Goal: Transaction & Acquisition: Purchase product/service

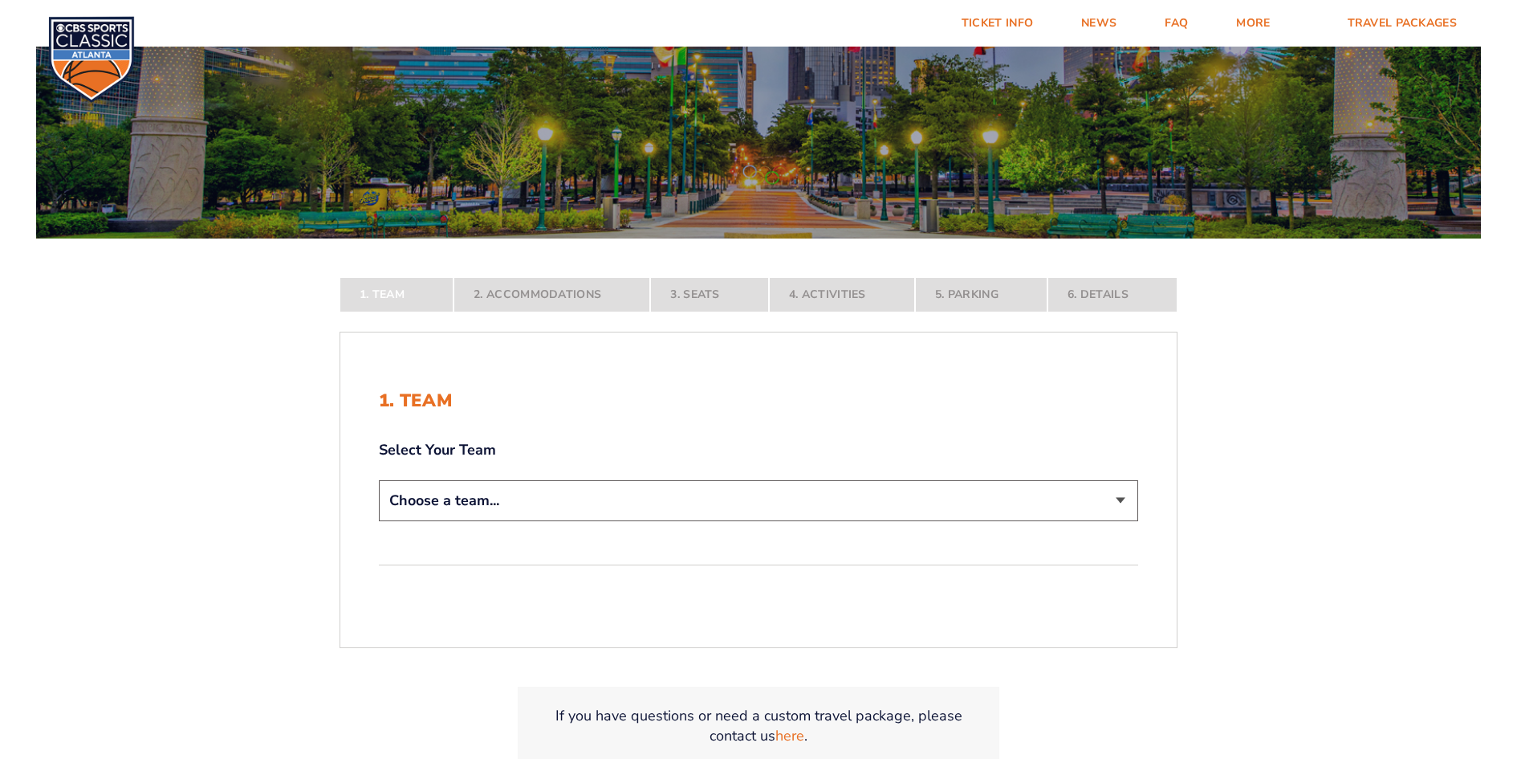
scroll to position [321, 0]
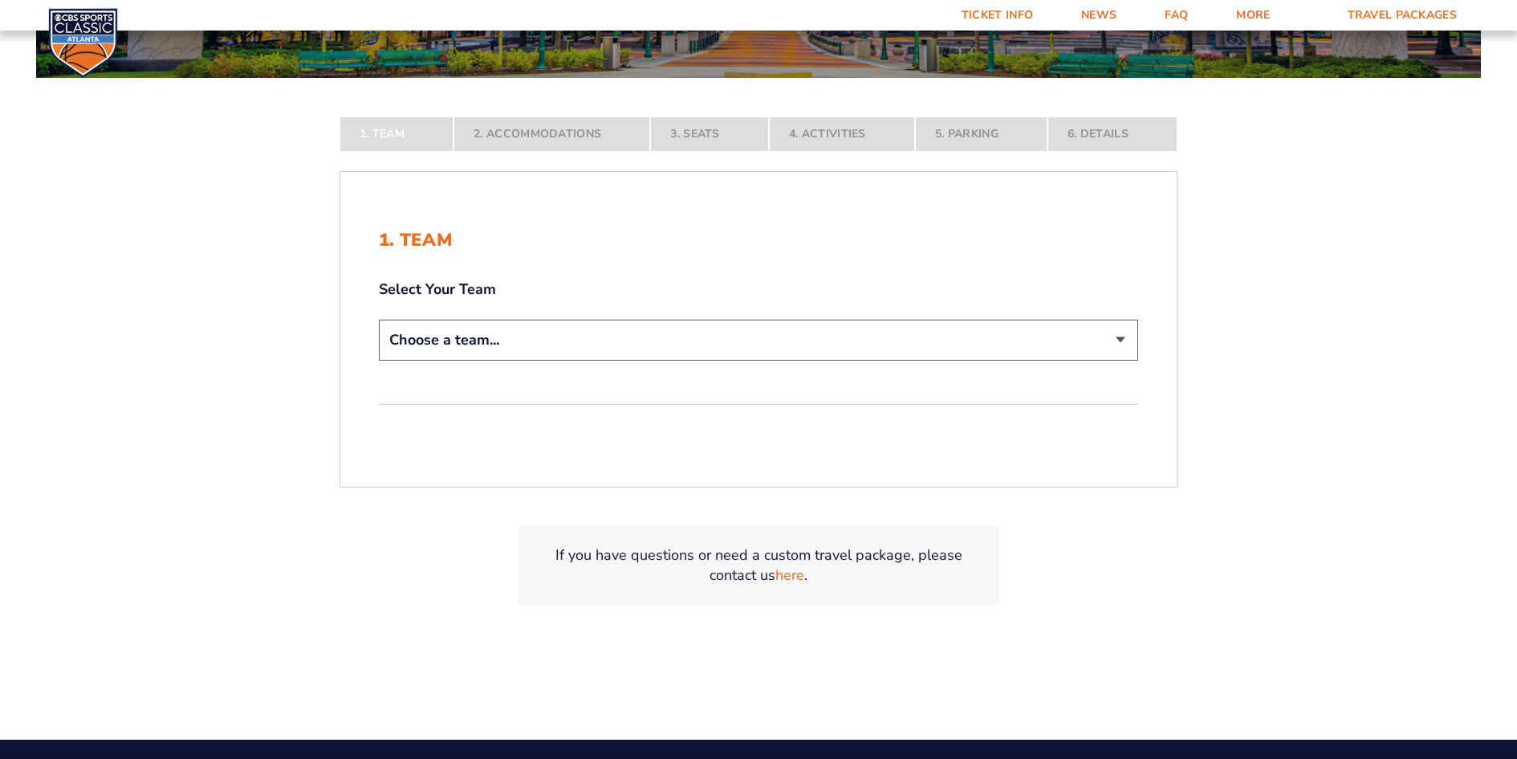
click at [698, 347] on select "Choose a team... Kentucky Wildcats Ohio State Buckeyes North Carolina Tar Heels…" at bounding box center [758, 340] width 759 height 41
select select "12956"
click at [379, 360] on select "Choose a team... Kentucky Wildcats Ohio State Buckeyes North Carolina Tar Heels…" at bounding box center [758, 340] width 759 height 41
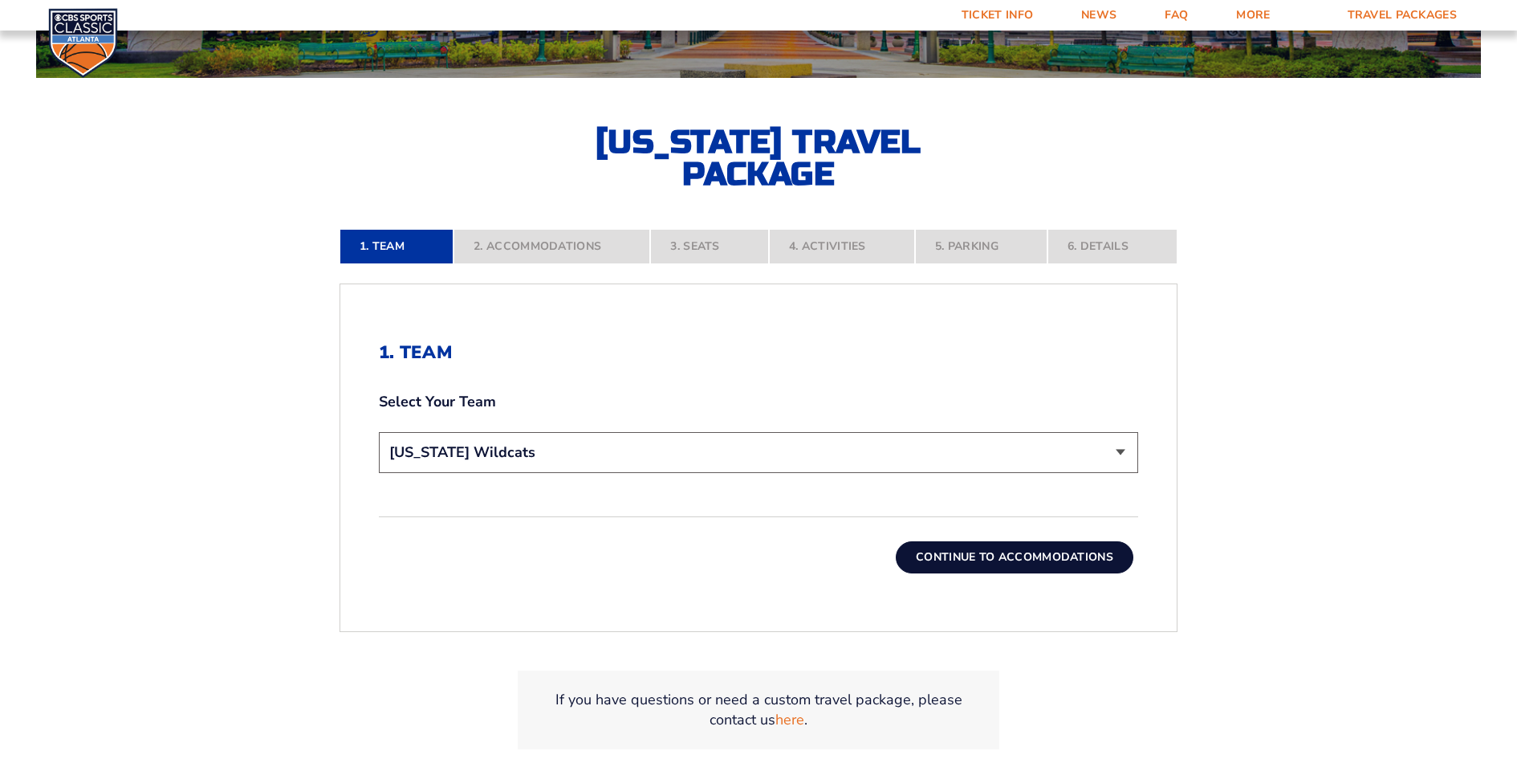
click at [936, 555] on button "Continue To Accommodations" at bounding box center [1015, 557] width 238 height 32
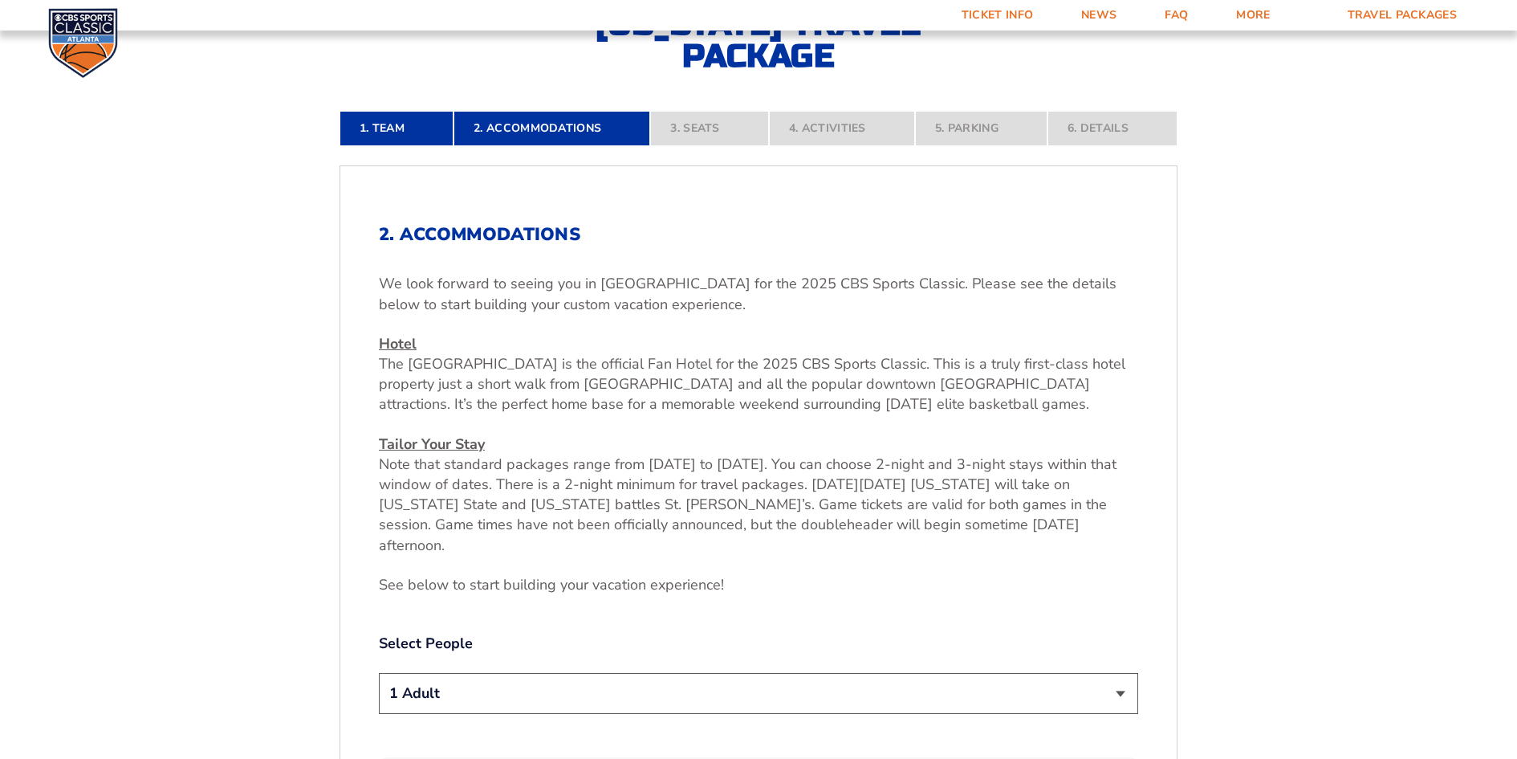
scroll to position [841, 0]
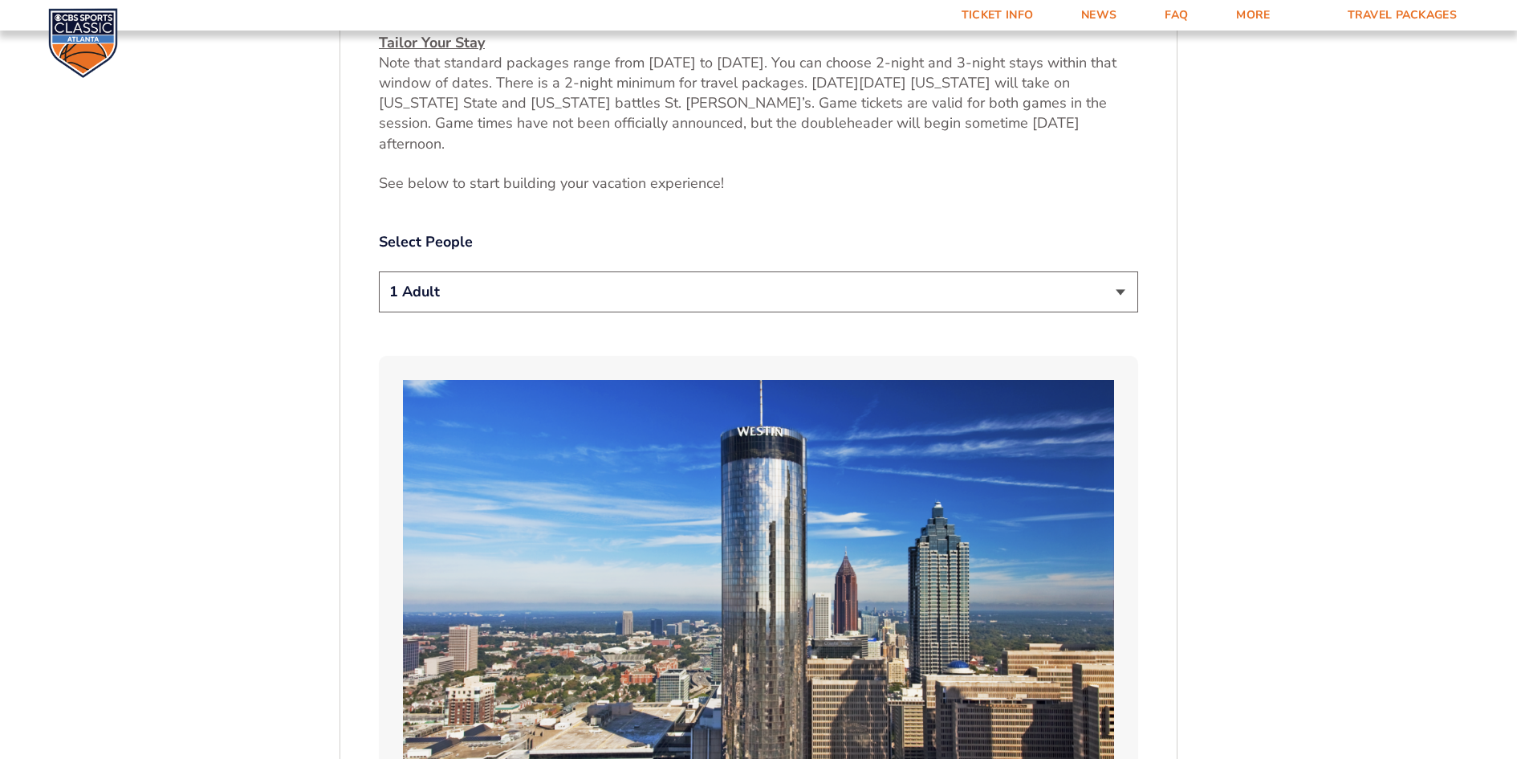
click at [1122, 275] on select "1 Adult 2 Adults 3 Adults 4 Adults 2 Adults + 1 Child 2 Adults + 2 Children 2 A…" at bounding box center [758, 291] width 759 height 41
select select "2 Adults"
click at [379, 271] on select "1 Adult 2 Adults 3 Adults 4 Adults 2 Adults + 1 Child 2 Adults + 2 Children 2 A…" at bounding box center [758, 291] width 759 height 41
click at [1017, 232] on label "Select People" at bounding box center [758, 242] width 759 height 20
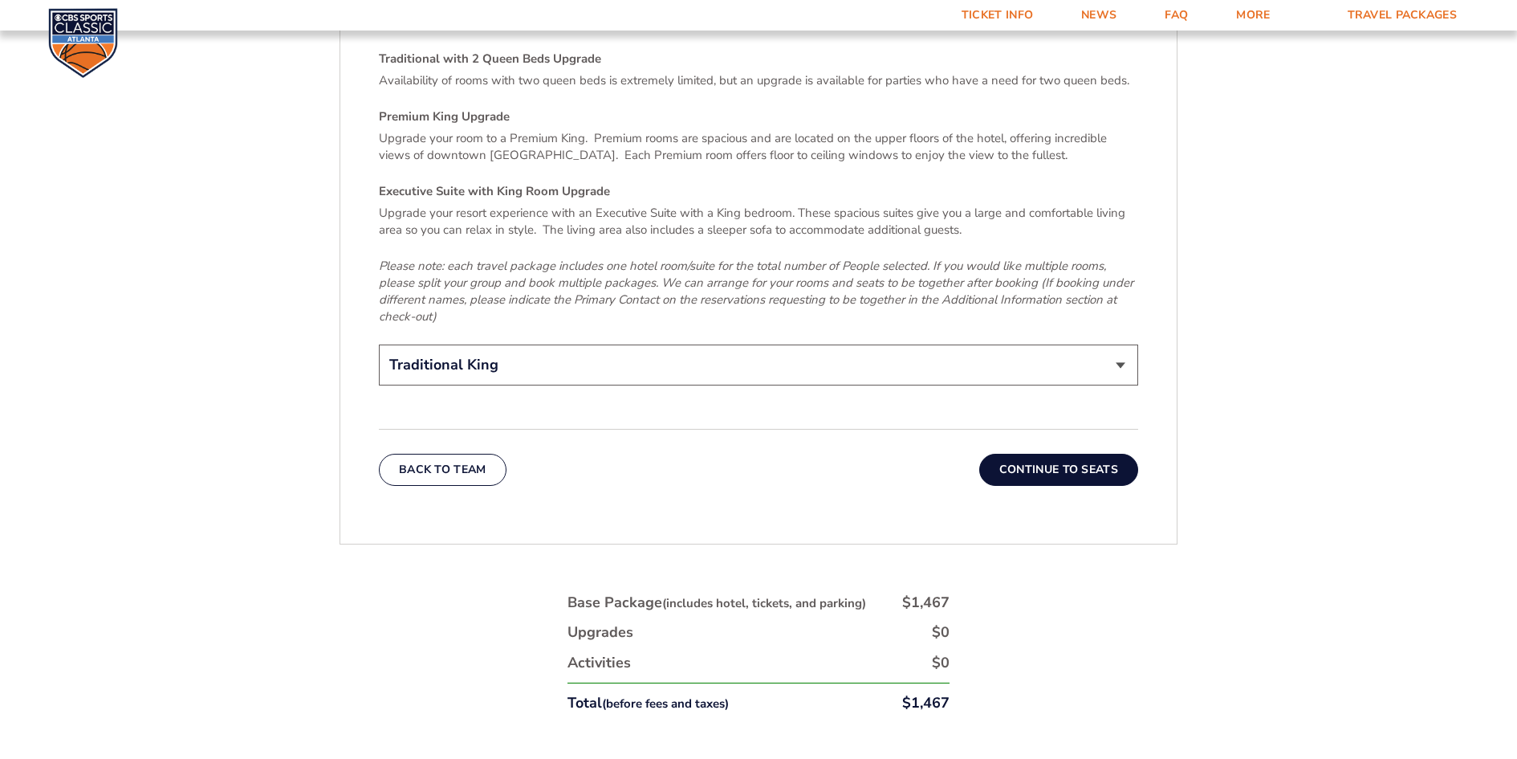
scroll to position [2607, 0]
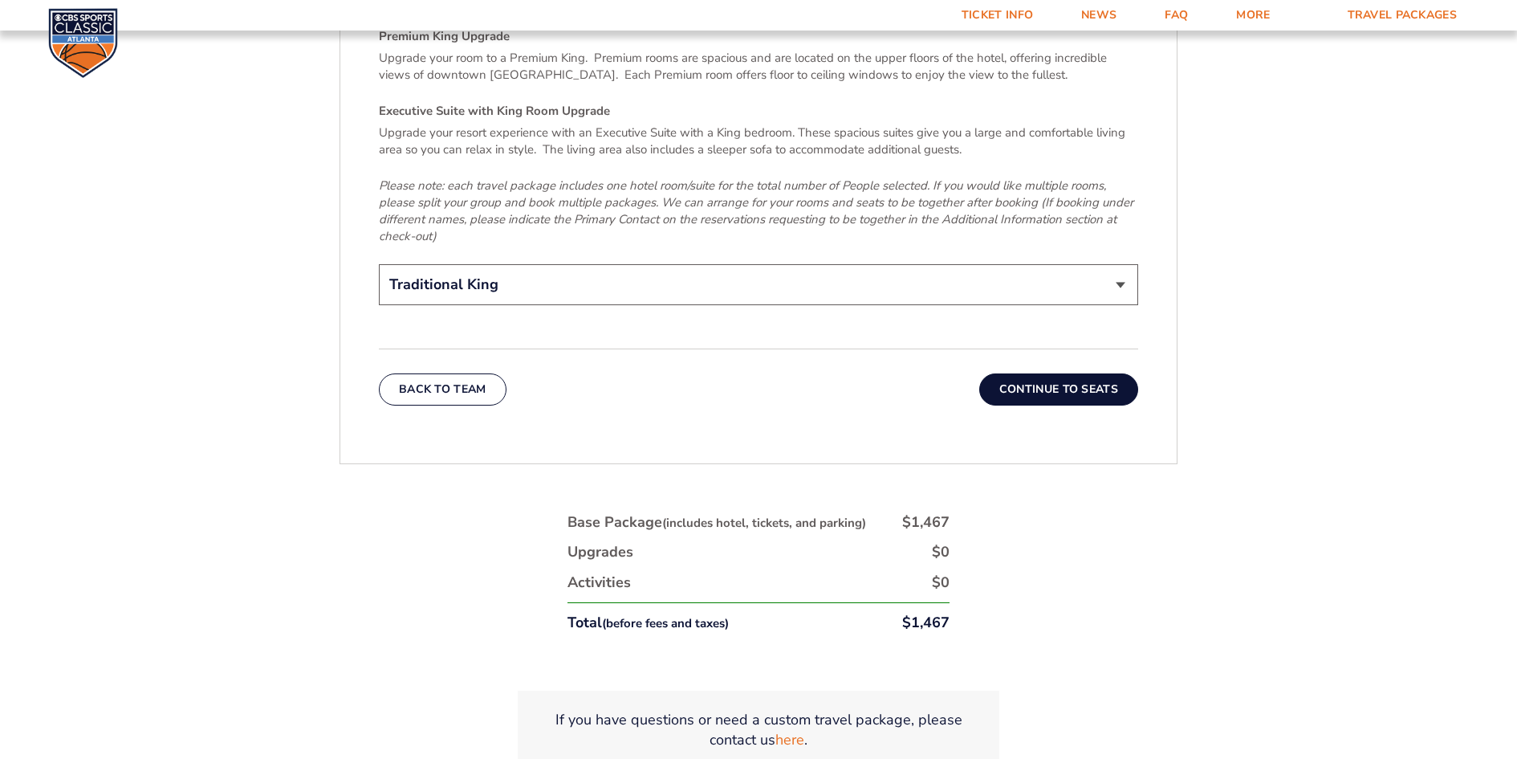
click at [1117, 264] on select "Traditional King Traditional with 2 Queen Beds Upgrade (+$45 per night) Premium…" at bounding box center [758, 284] width 759 height 41
click at [1050, 373] on button "Continue To Seats" at bounding box center [1058, 389] width 159 height 32
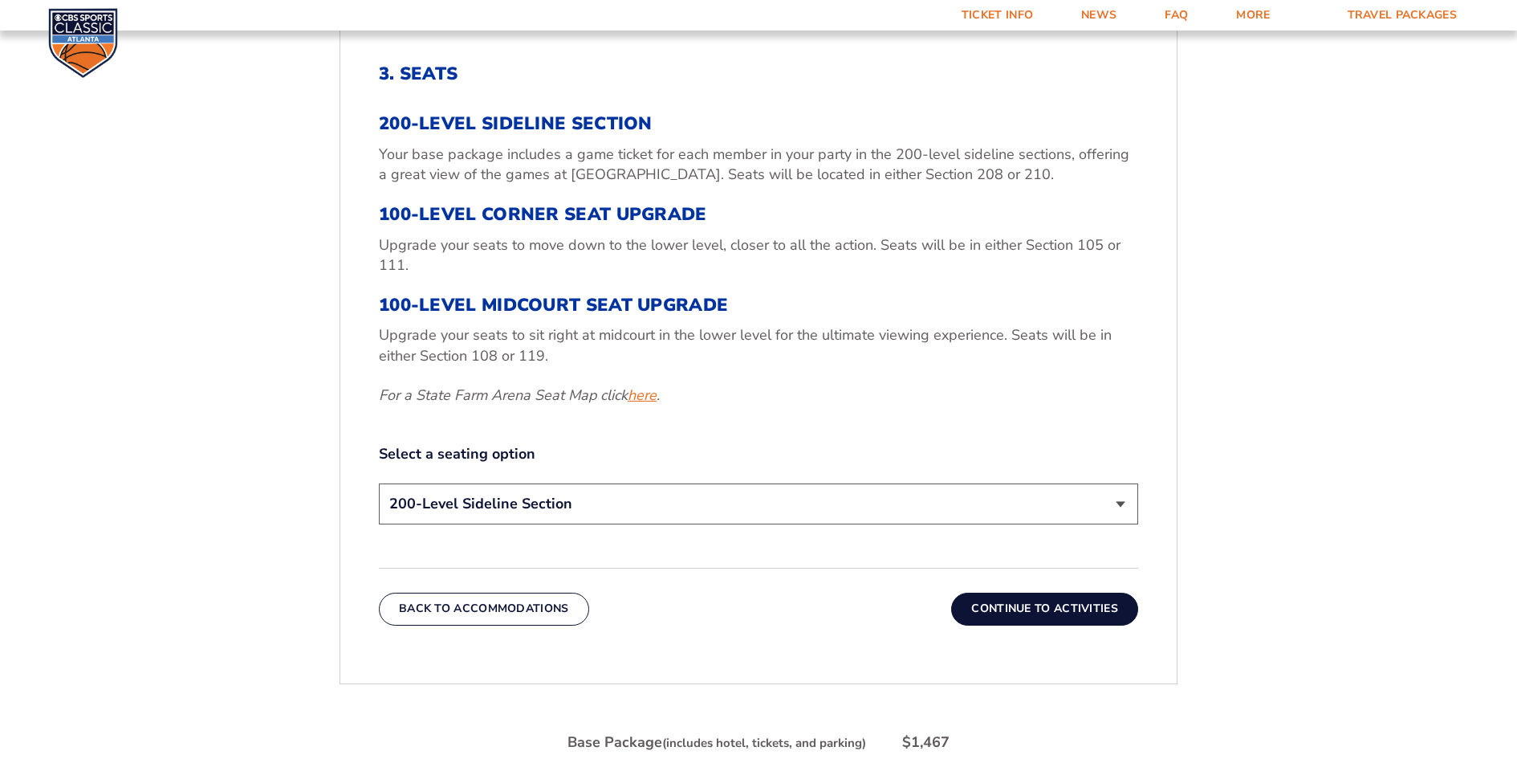
scroll to position [680, 0]
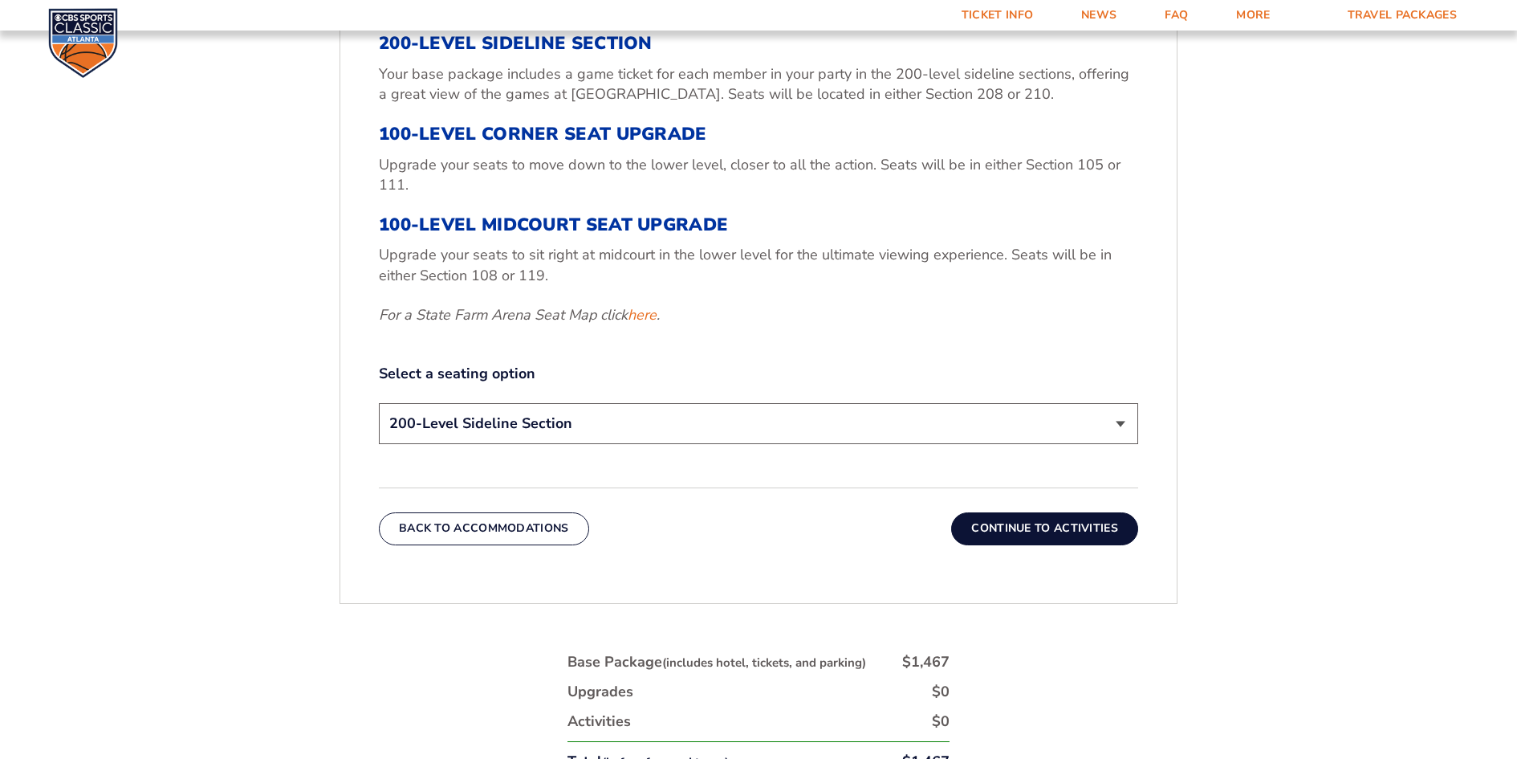
click at [1025, 530] on button "Continue To Activities" at bounding box center [1044, 528] width 187 height 32
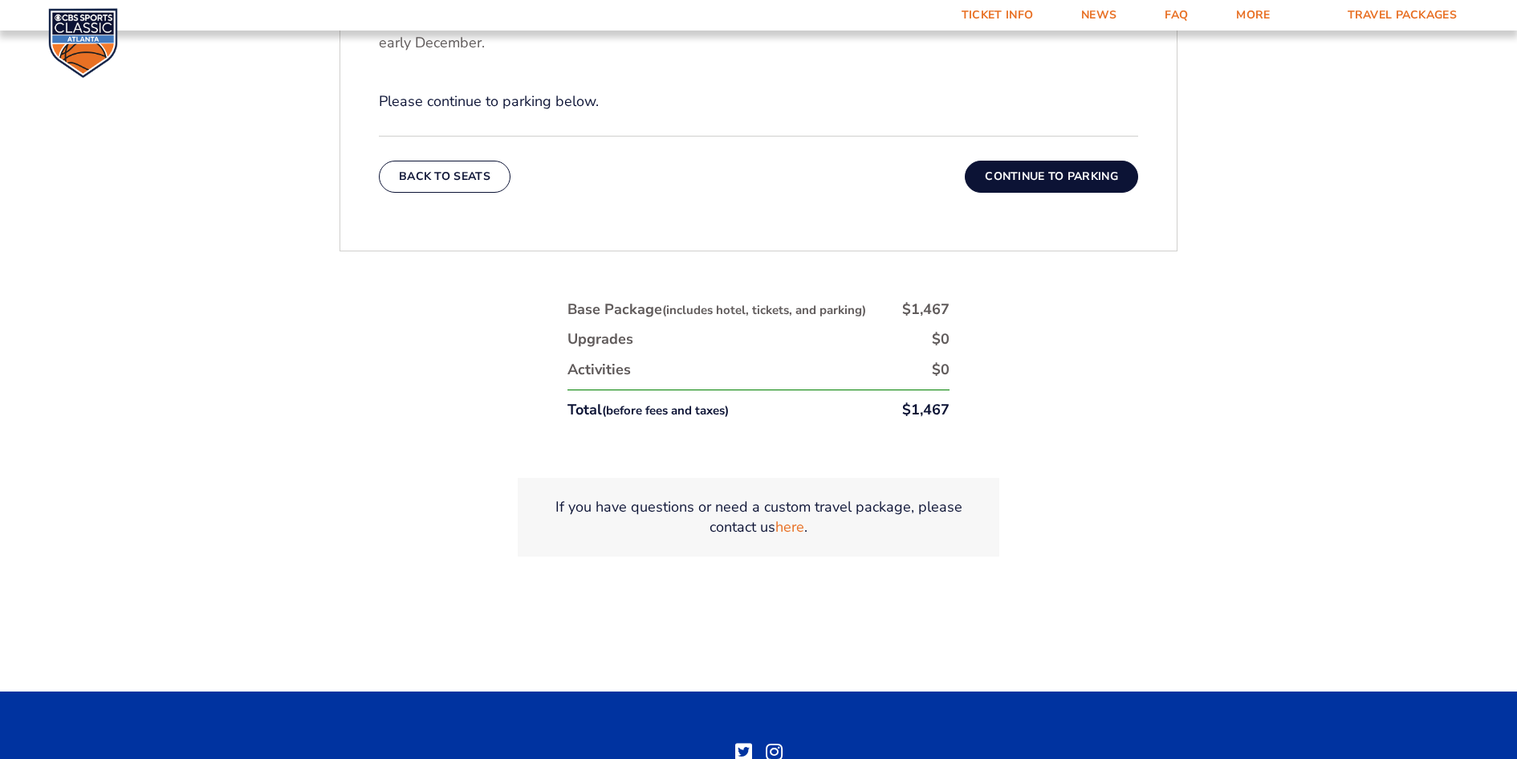
scroll to position [519, 0]
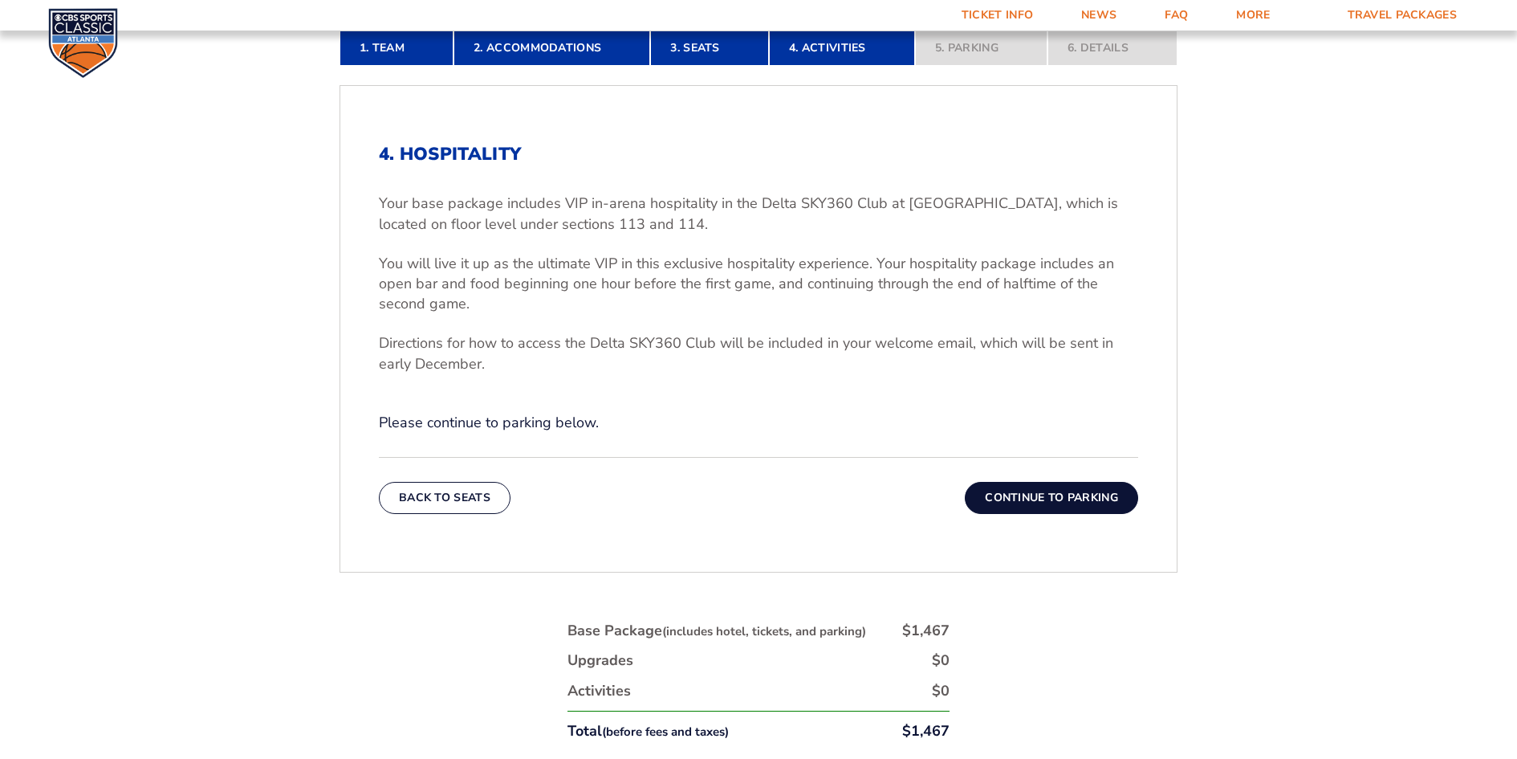
click at [1012, 499] on button "Continue To Parking" at bounding box center [1051, 498] width 173 height 32
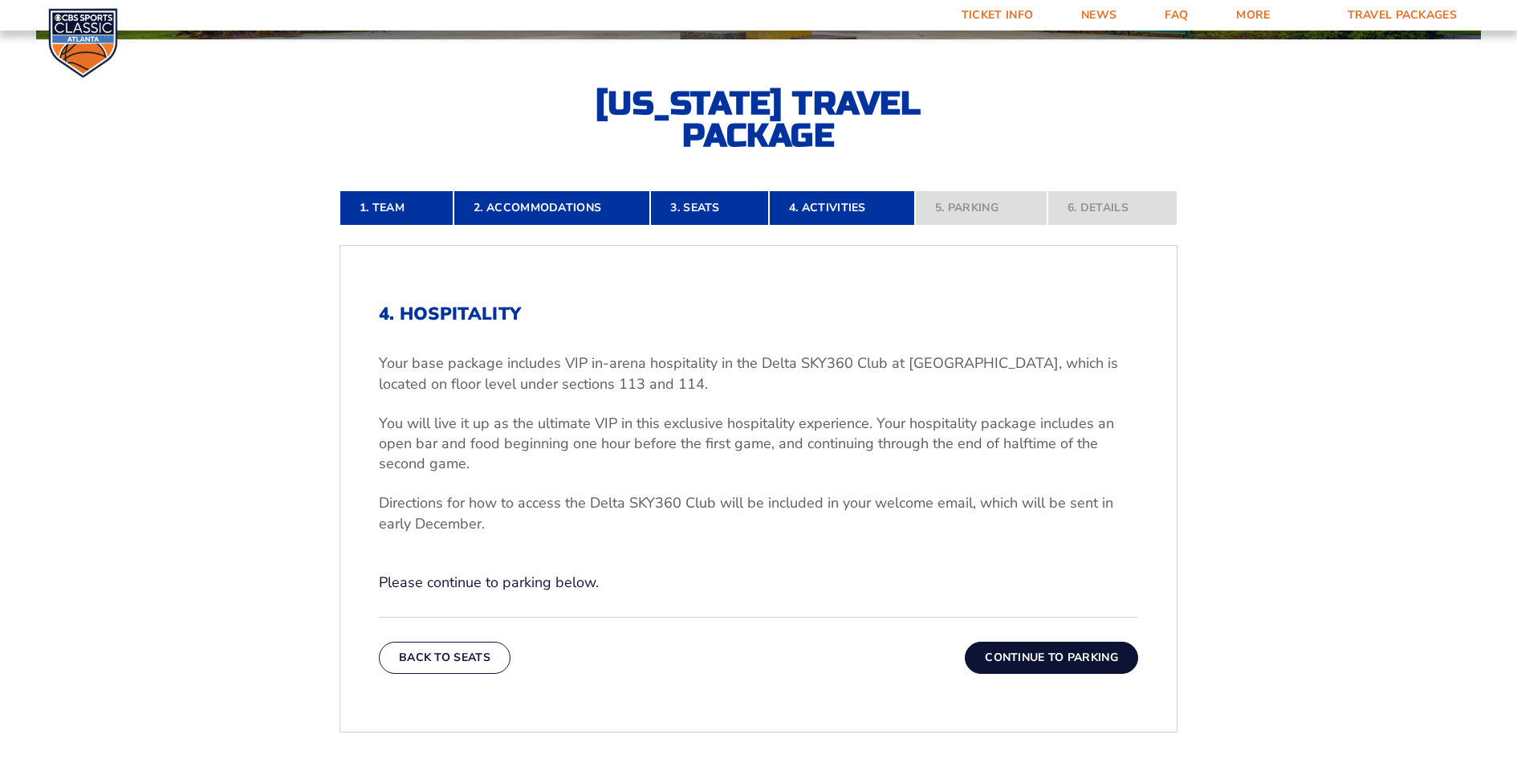
scroll to position [359, 0]
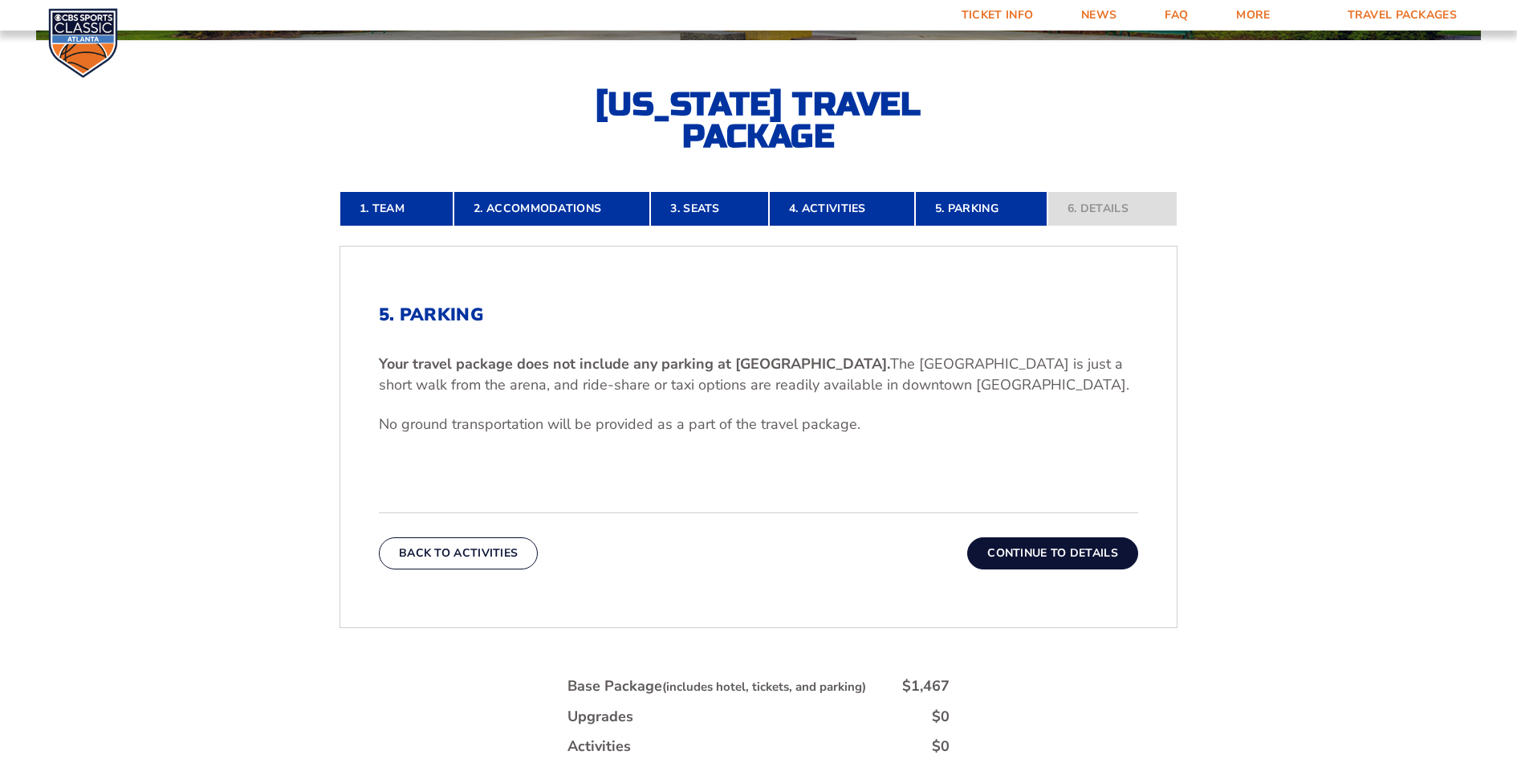
click at [1032, 558] on button "Continue To Details" at bounding box center [1052, 553] width 171 height 32
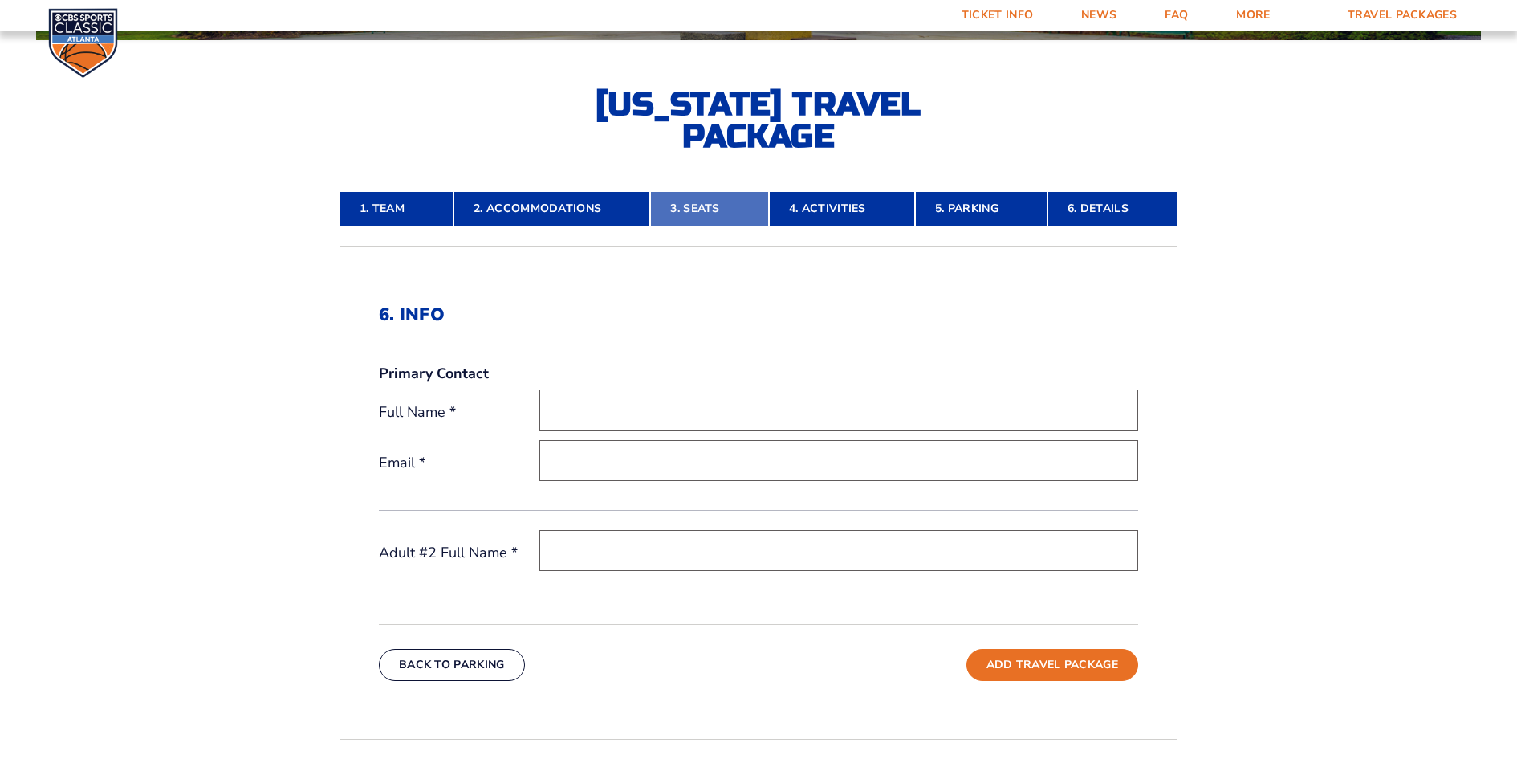
click at [694, 206] on link "3. Seats" at bounding box center [709, 208] width 118 height 35
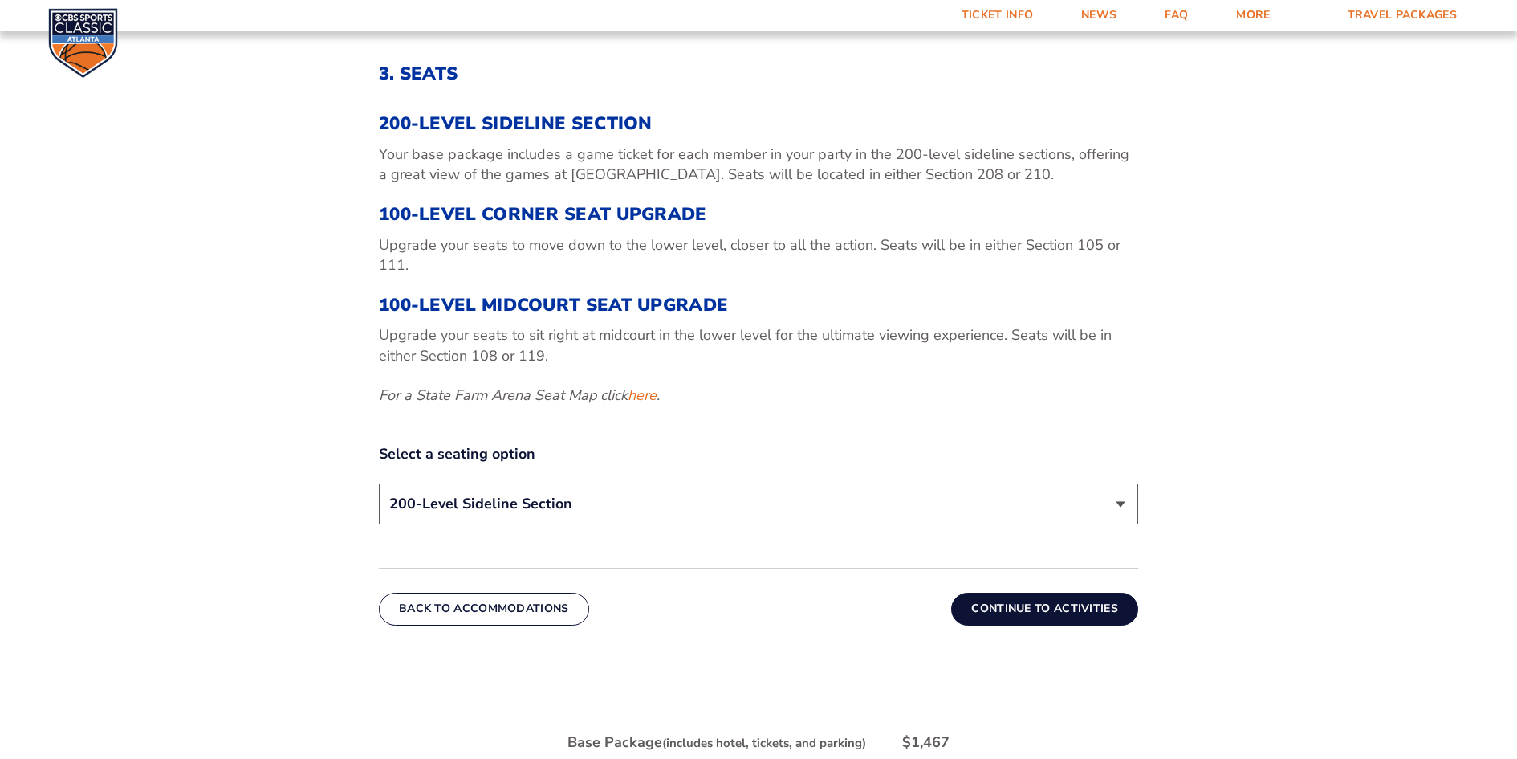
scroll to position [680, 0]
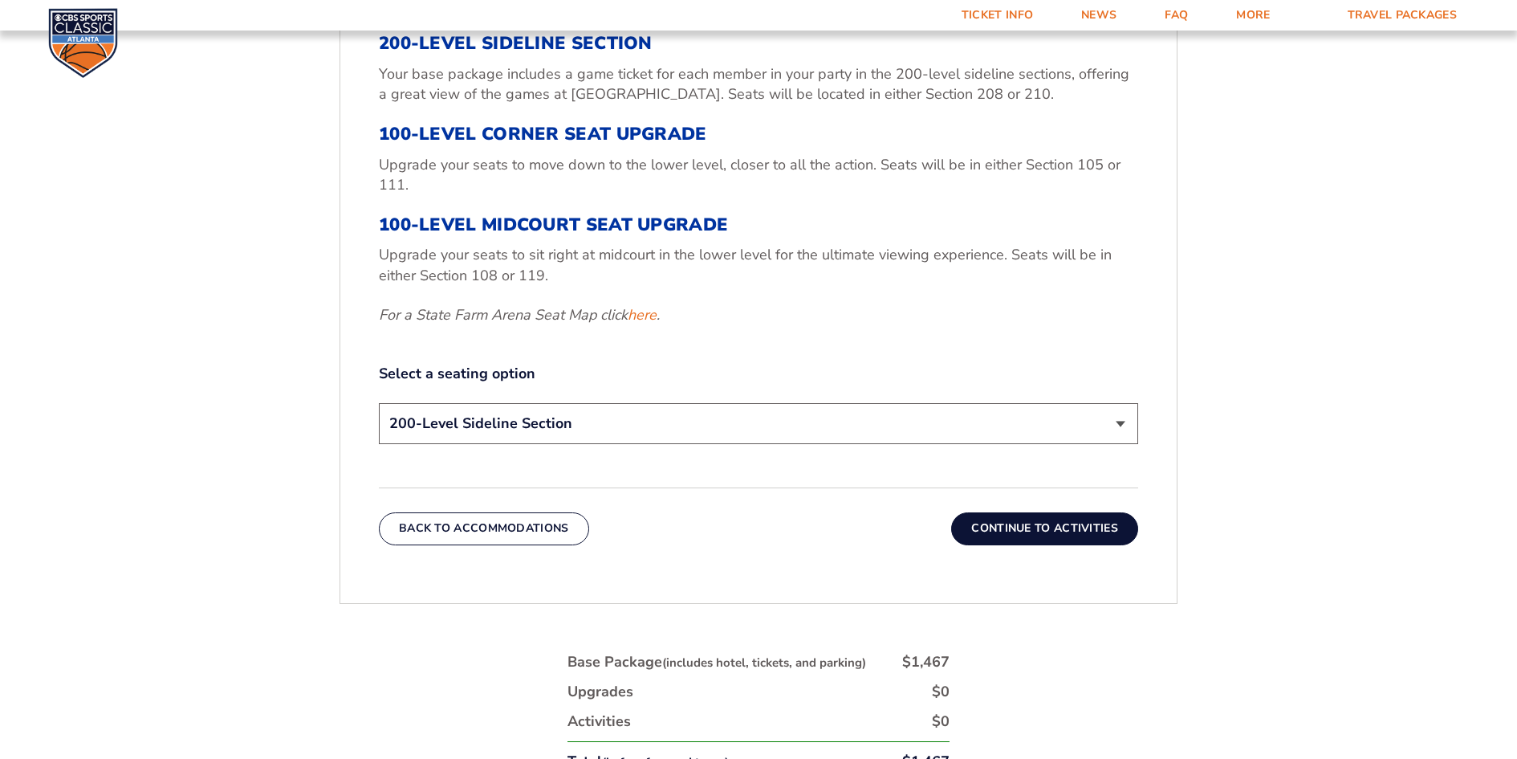
click at [1081, 429] on select "200-Level Sideline Section 100-Level Corner Seat Upgrade (+$120 per person) 100…" at bounding box center [758, 423] width 759 height 41
click at [379, 403] on select "200-Level Sideline Section 100-Level Corner Seat Upgrade (+$120 per person) 100…" at bounding box center [758, 423] width 759 height 41
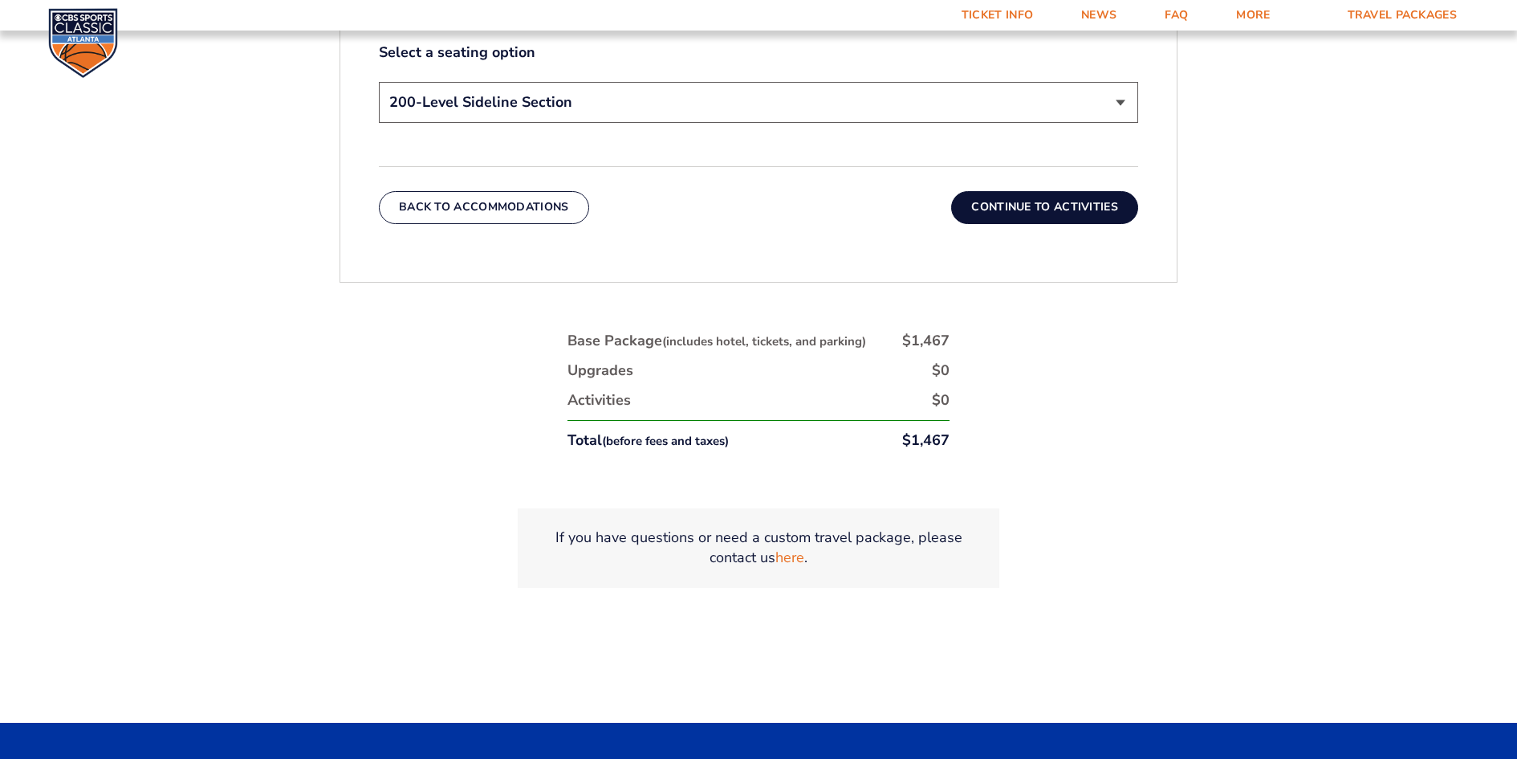
scroll to position [760, 0]
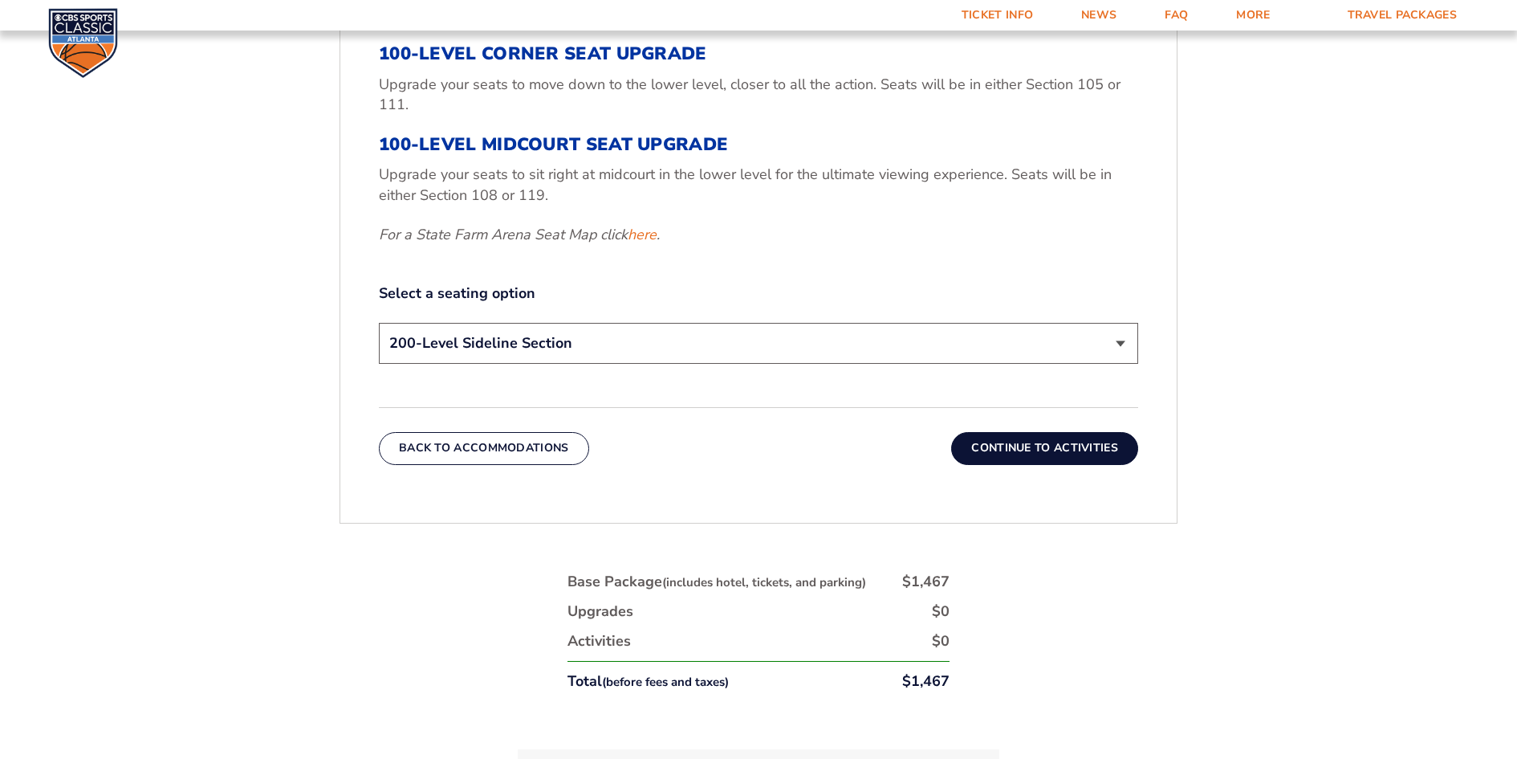
click at [1008, 443] on button "Continue To Activities" at bounding box center [1044, 448] width 187 height 32
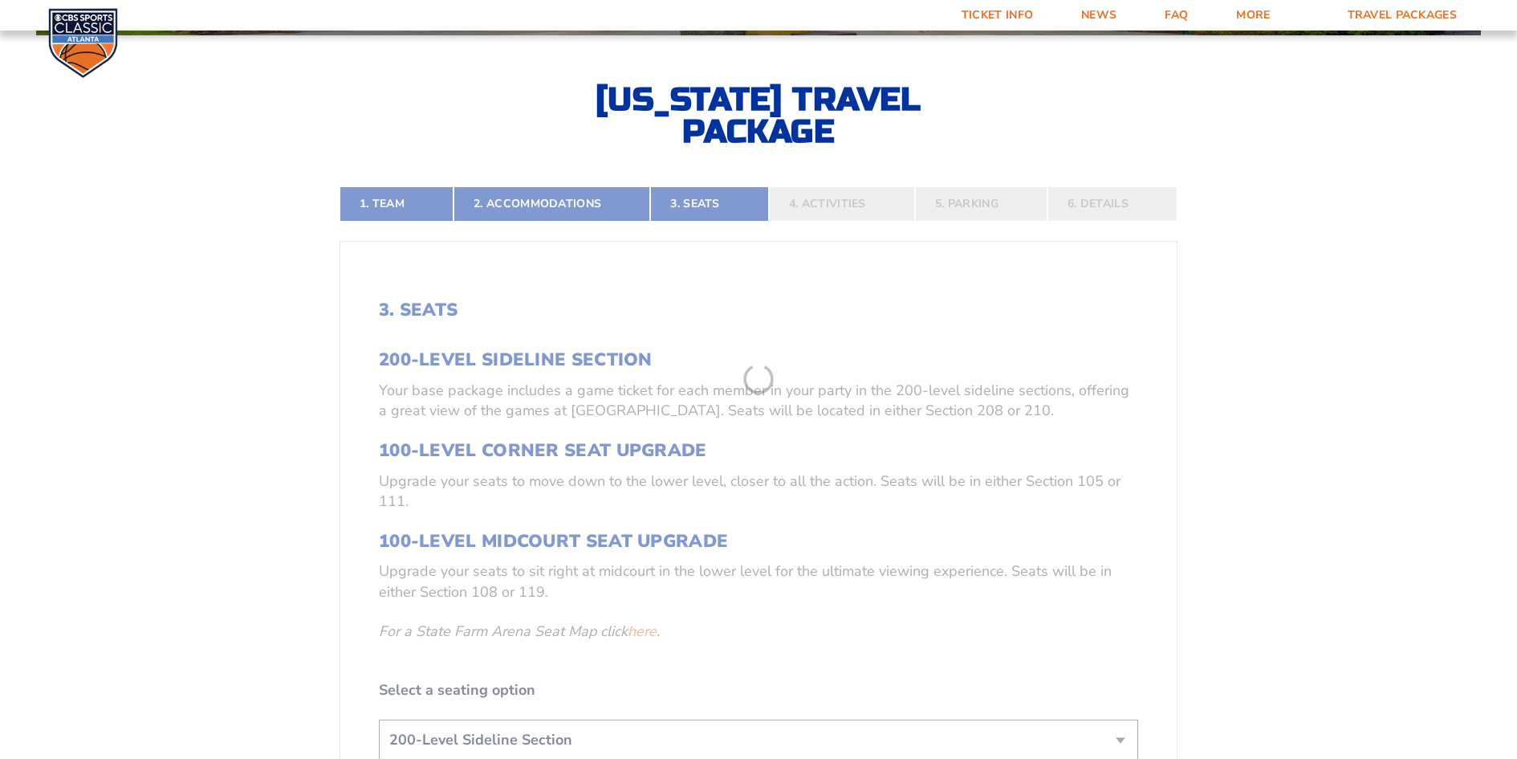
scroll to position [359, 0]
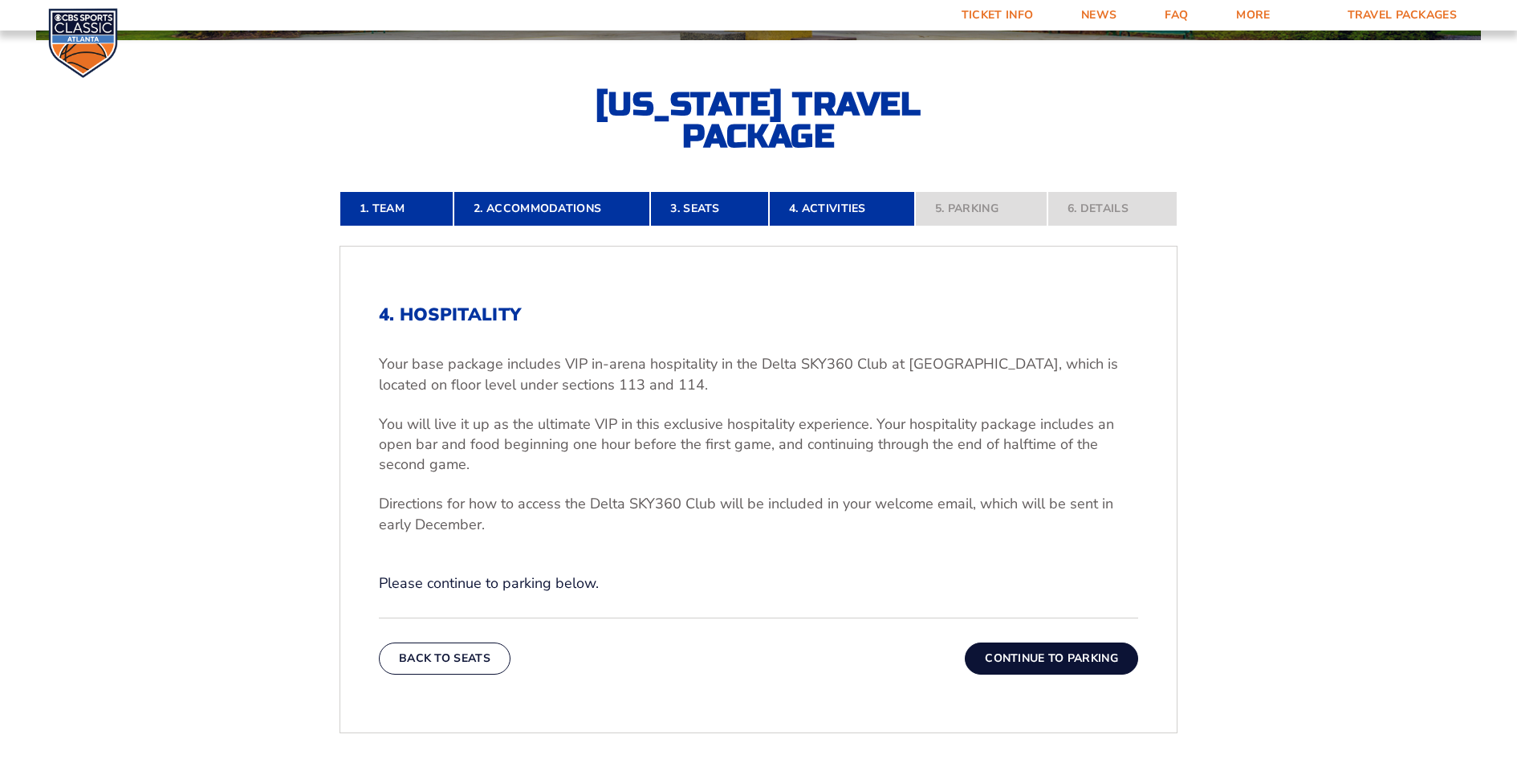
click at [1052, 660] on button "Continue To Parking" at bounding box center [1051, 658] width 173 height 32
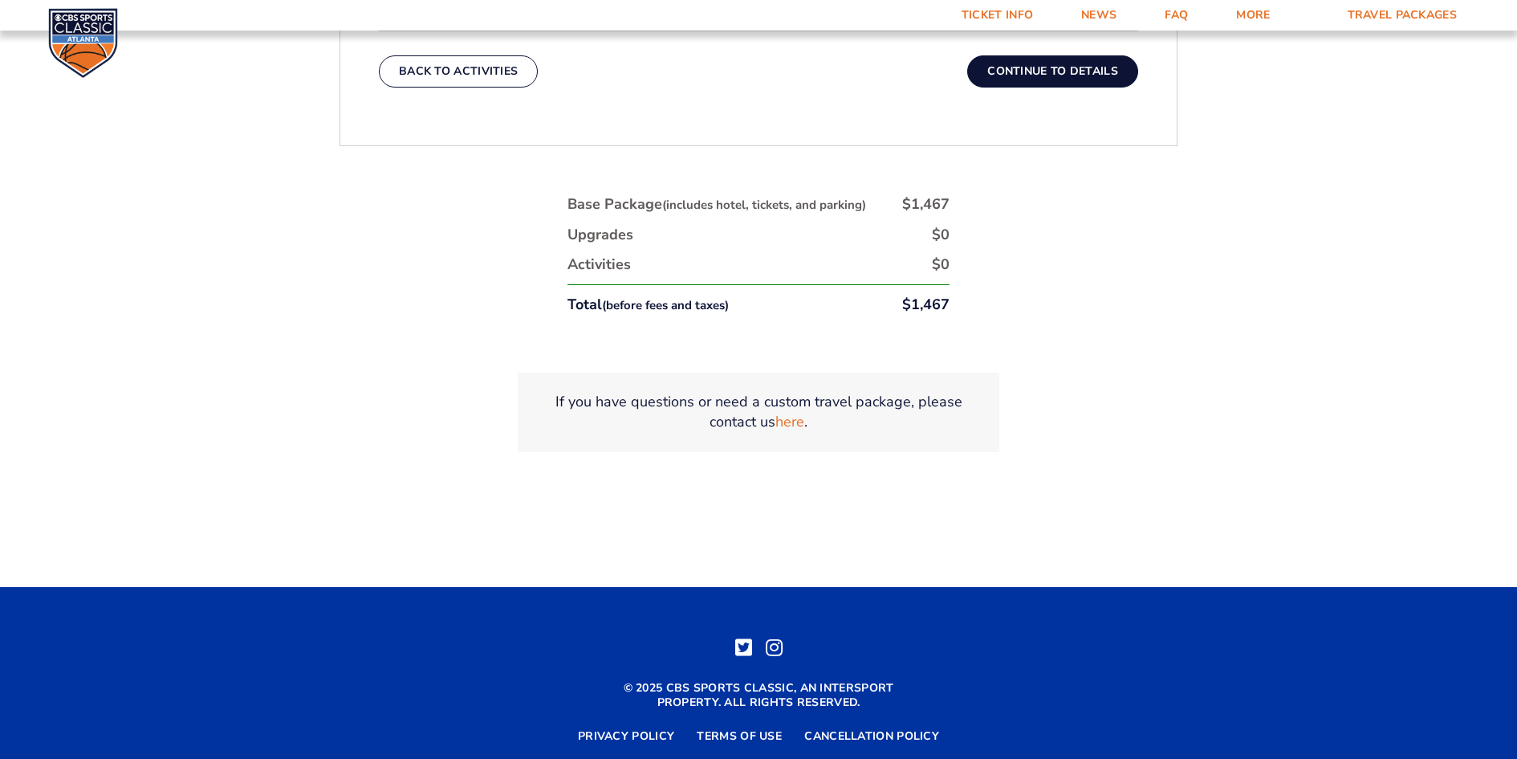
scroll to position [600, 0]
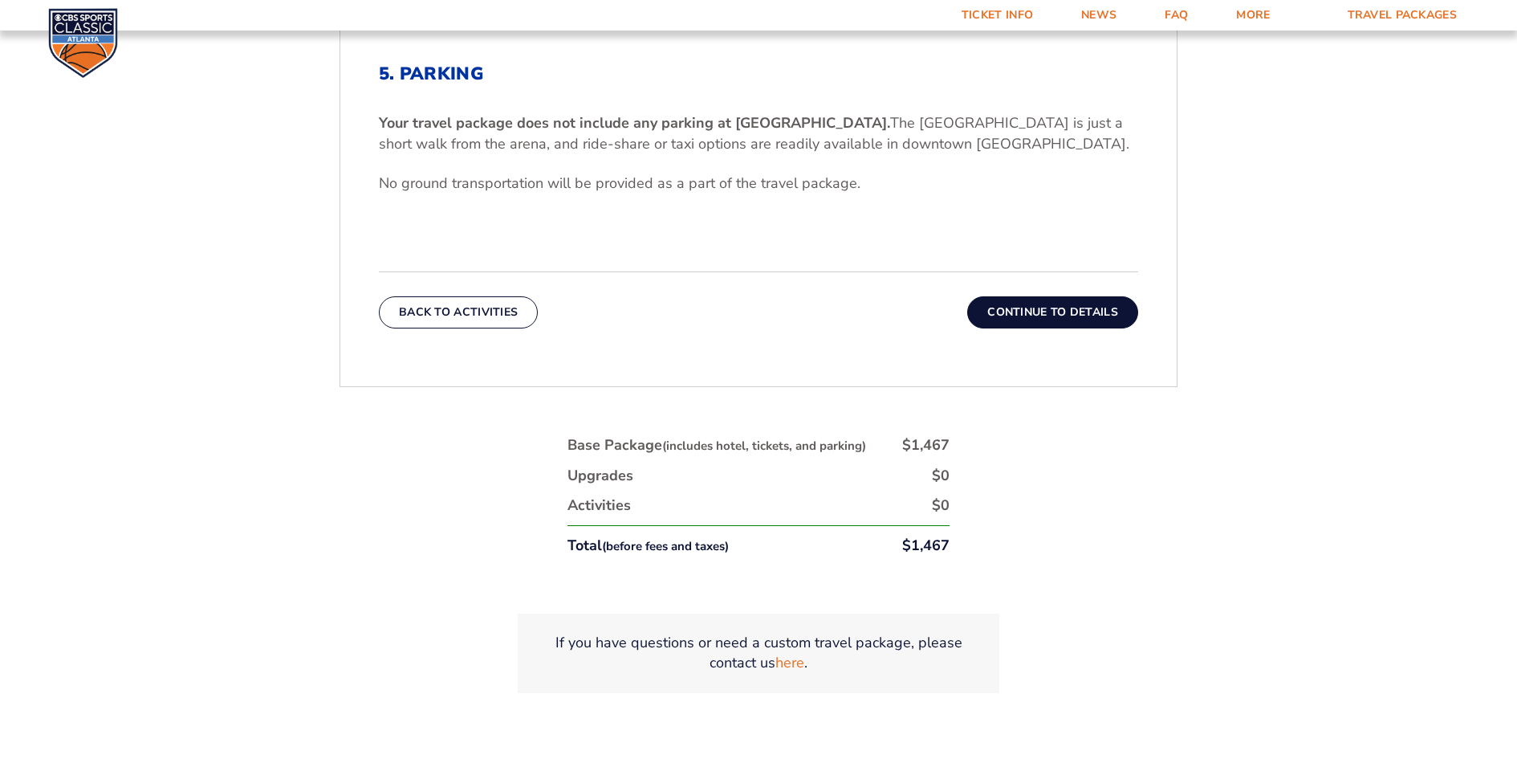
click at [1053, 318] on button "Continue To Details" at bounding box center [1052, 312] width 171 height 32
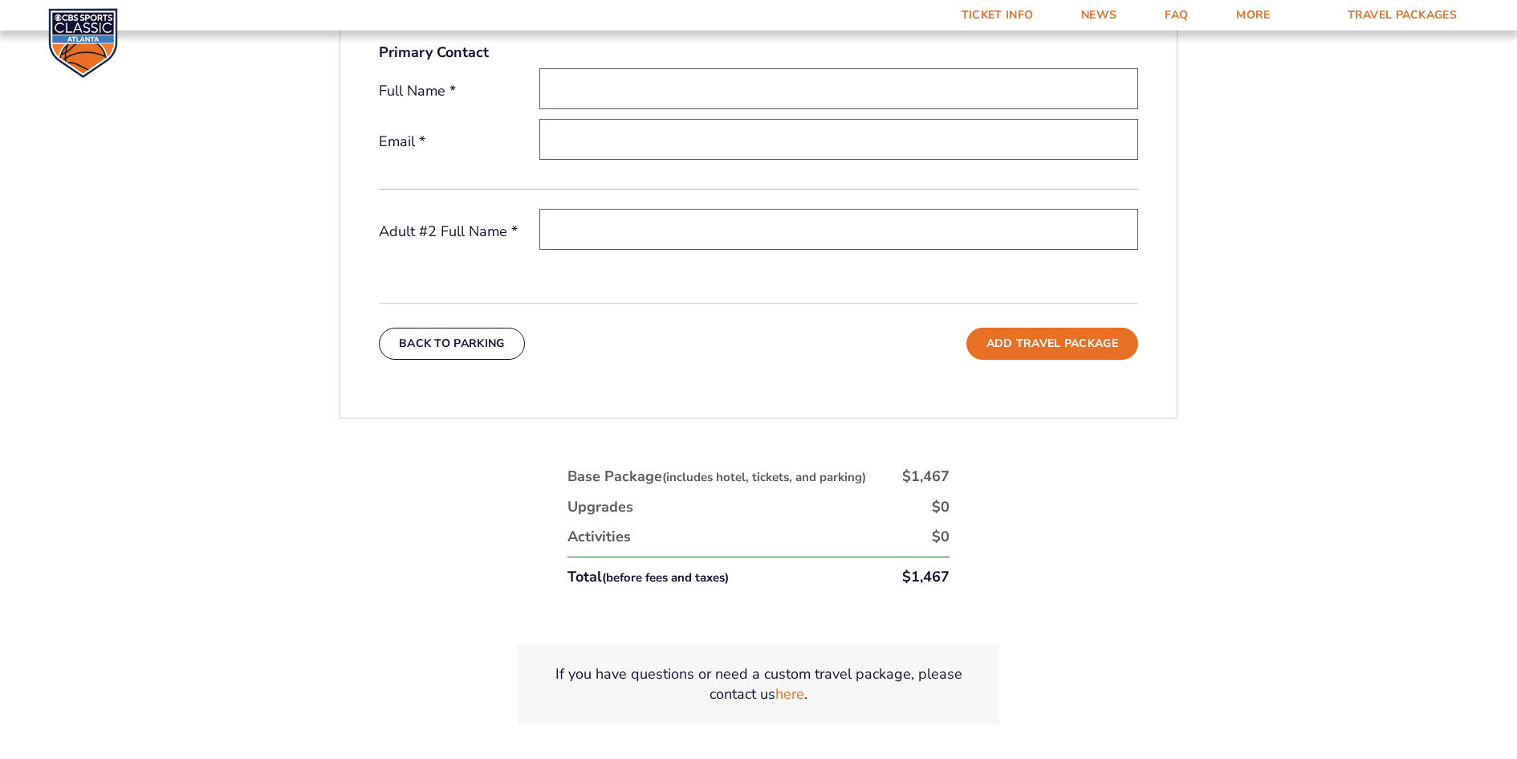
scroll to position [359, 0]
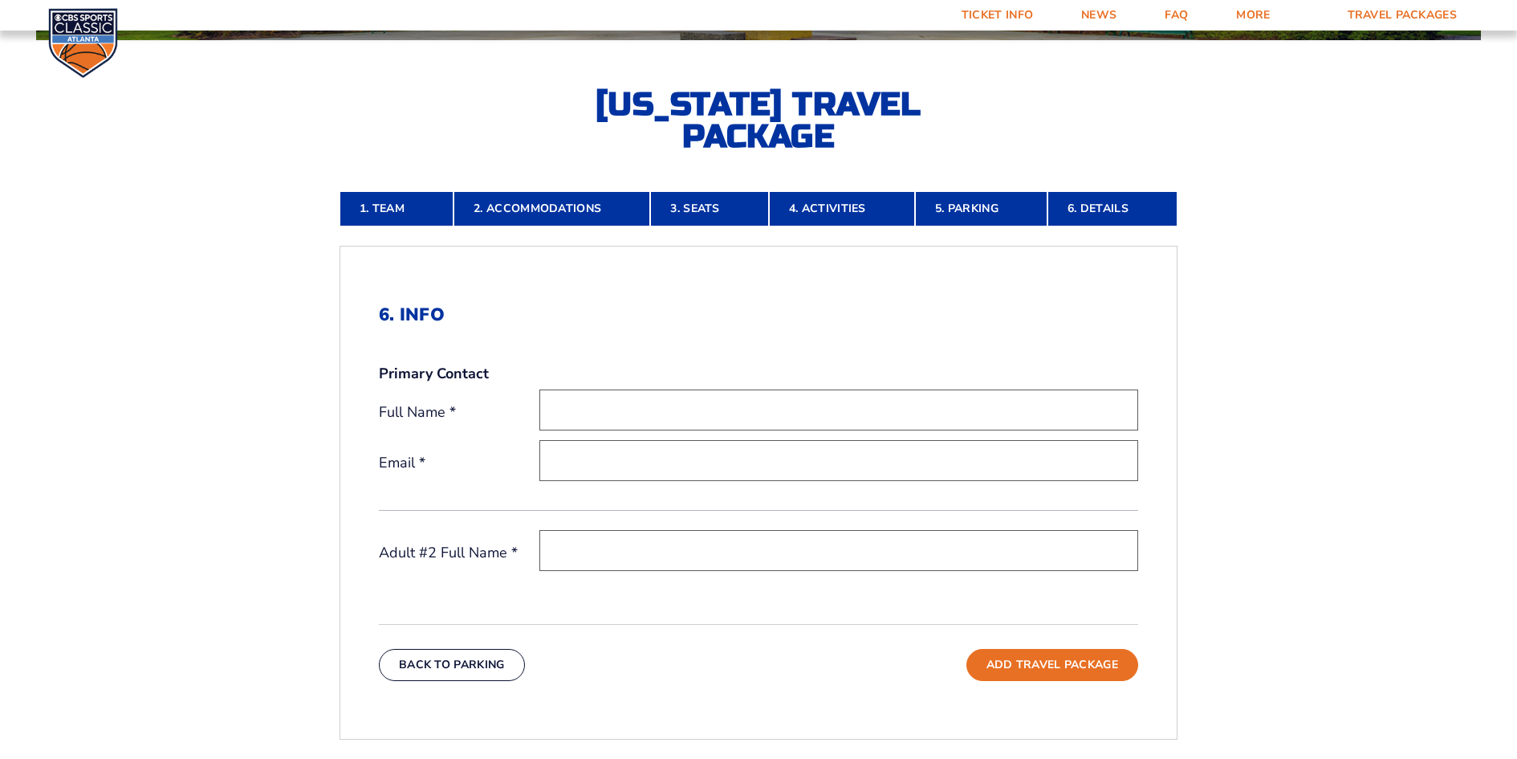
click at [652, 398] on input "text" at bounding box center [838, 409] width 599 height 41
type input "Robert B Sivley"
type input "drsivley@gmail.com"
type input "Robert Sivley"
click at [751, 553] on input "text" at bounding box center [838, 550] width 599 height 41
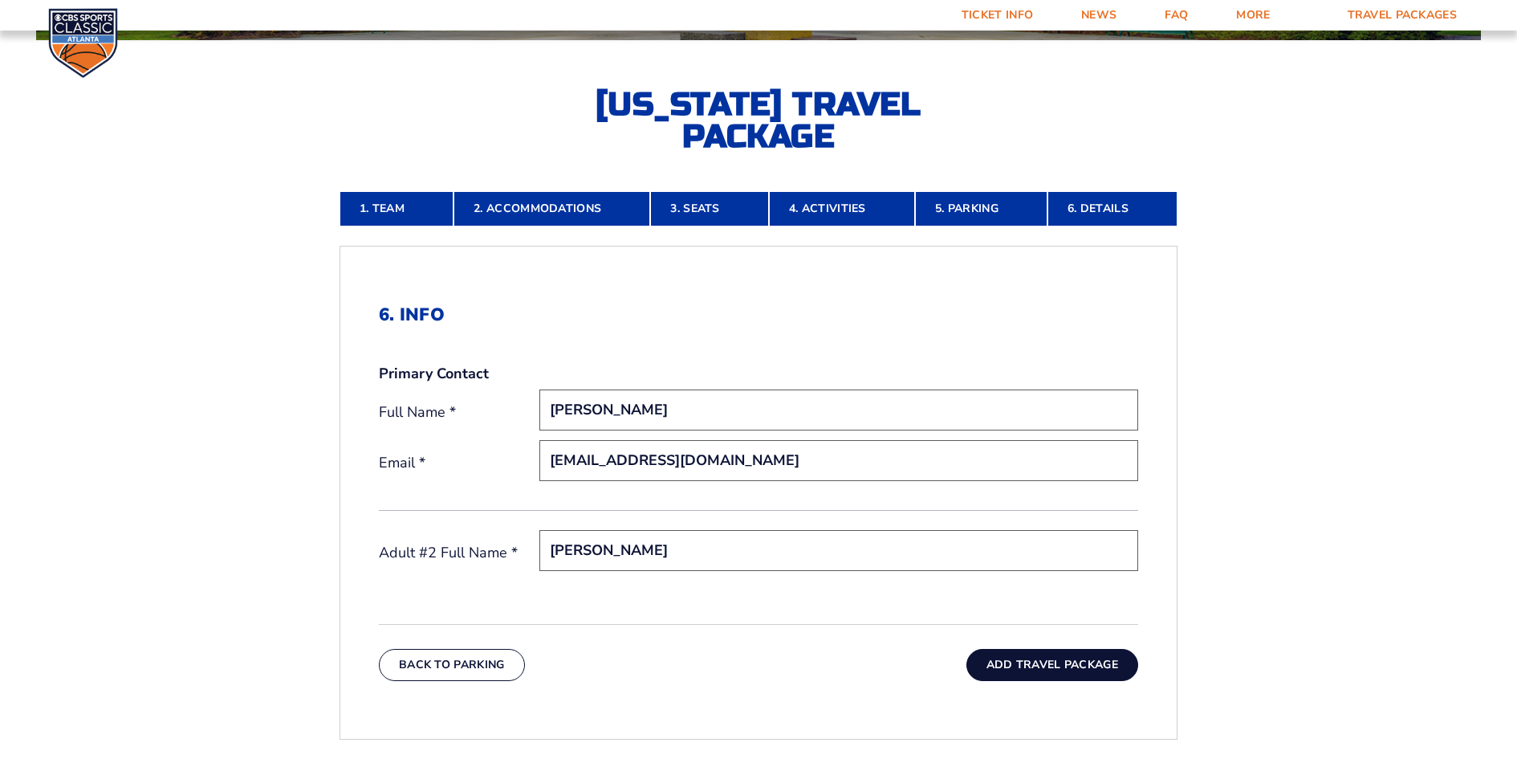
type input "Beverly Sivley"
click at [1030, 664] on button "Add Travel Package" at bounding box center [1053, 665] width 172 height 32
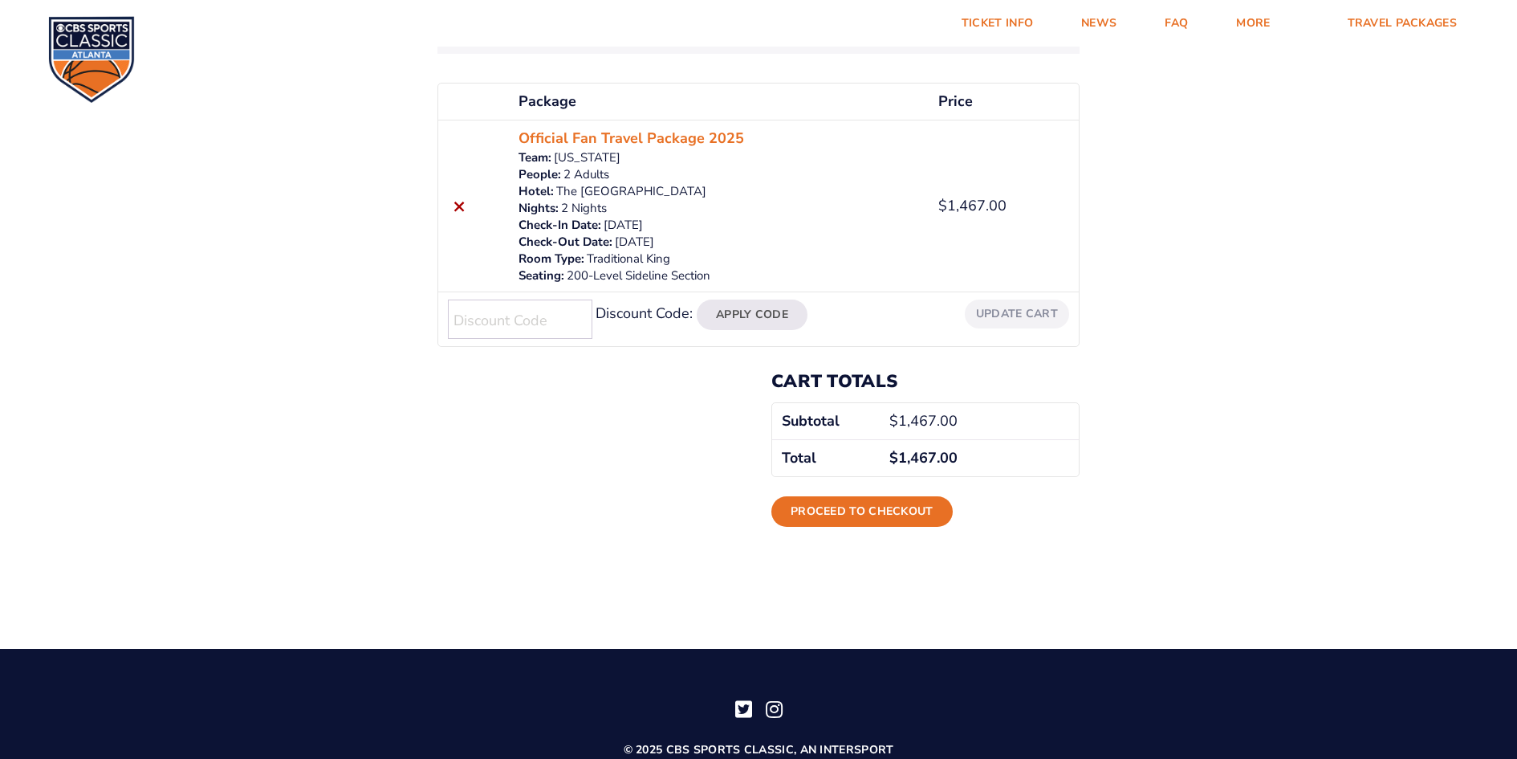
scroll to position [321, 0]
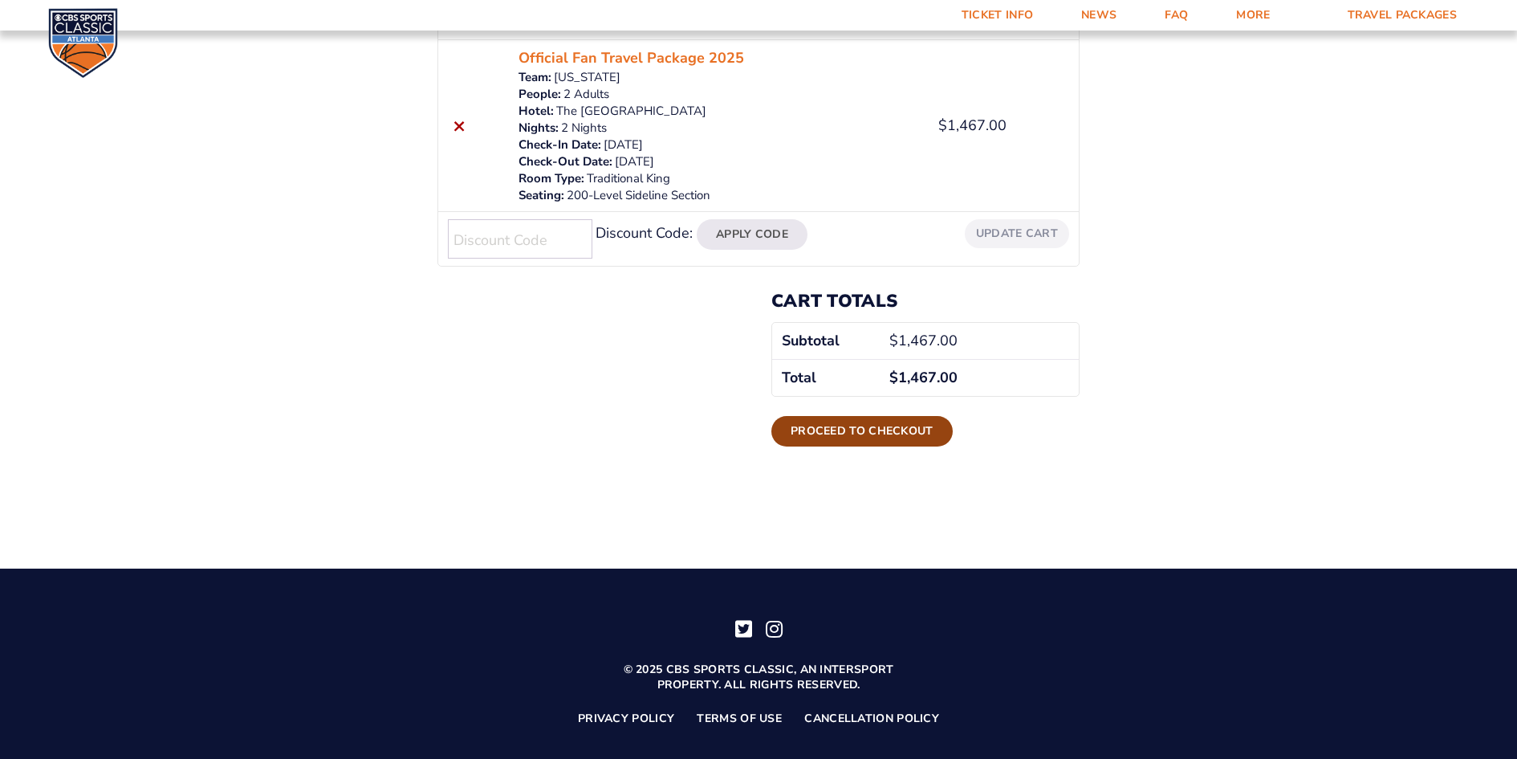
click at [840, 432] on link "Proceed to checkout" at bounding box center [861, 431] width 181 height 31
